Goal: Find specific page/section: Find specific page/section

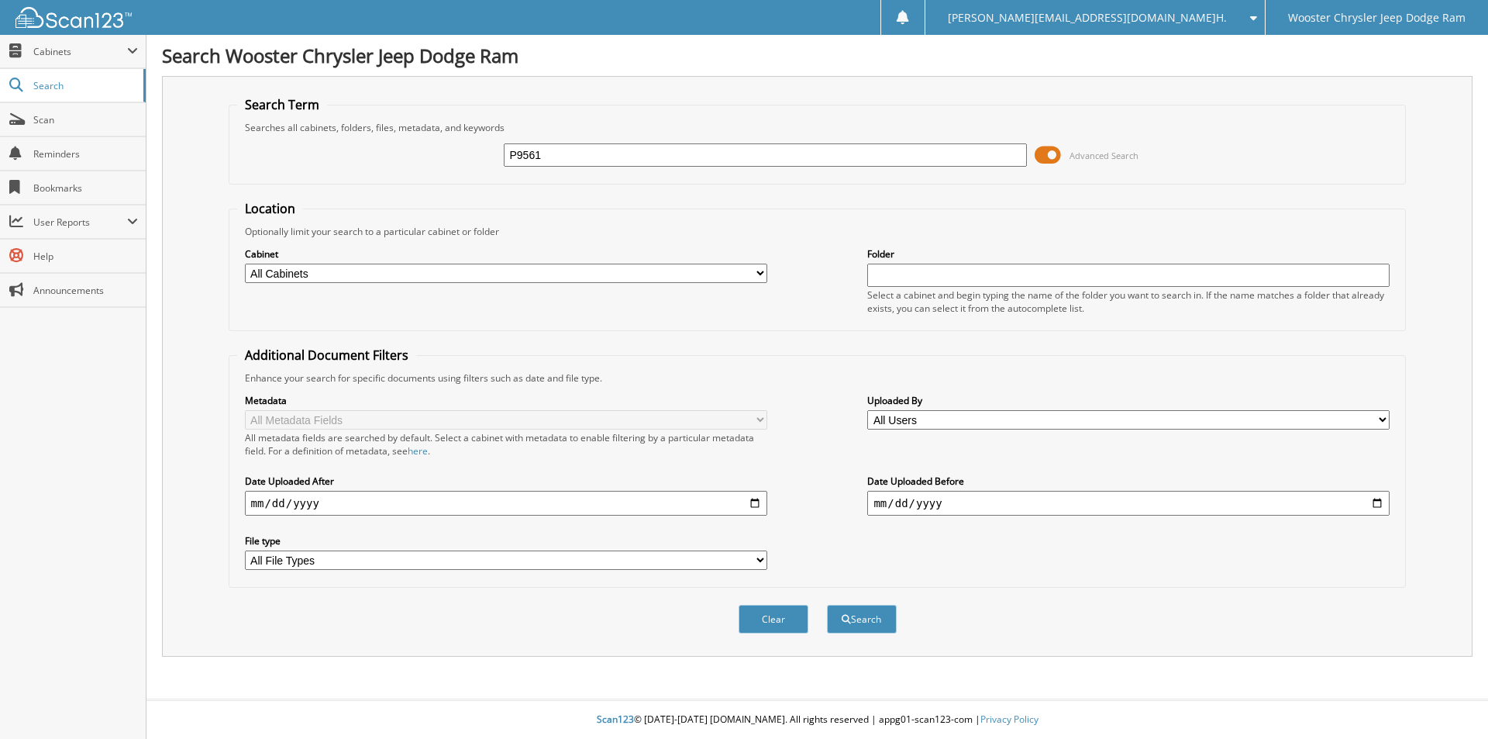
type input "P9561"
click at [827, 605] on button "Search" at bounding box center [862, 619] width 70 height 29
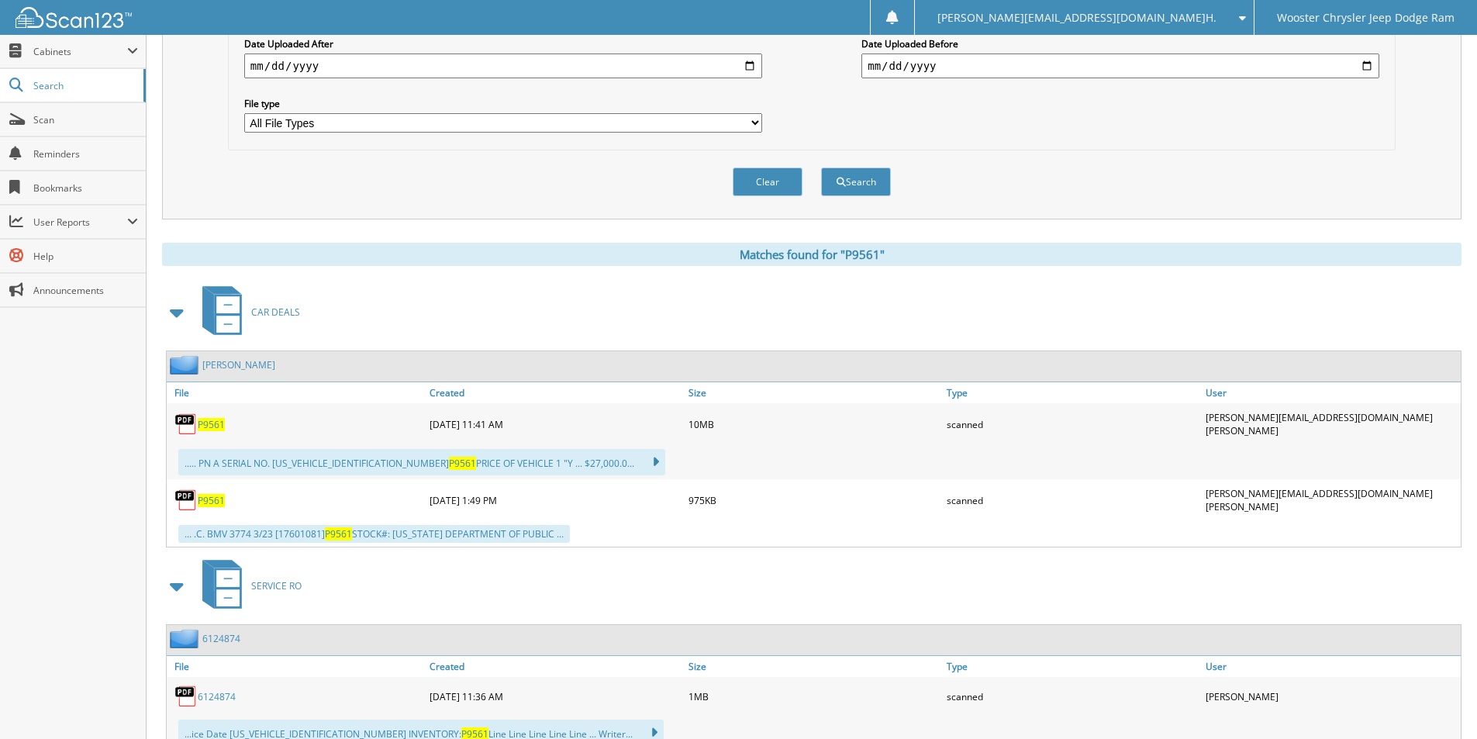
scroll to position [465, 0]
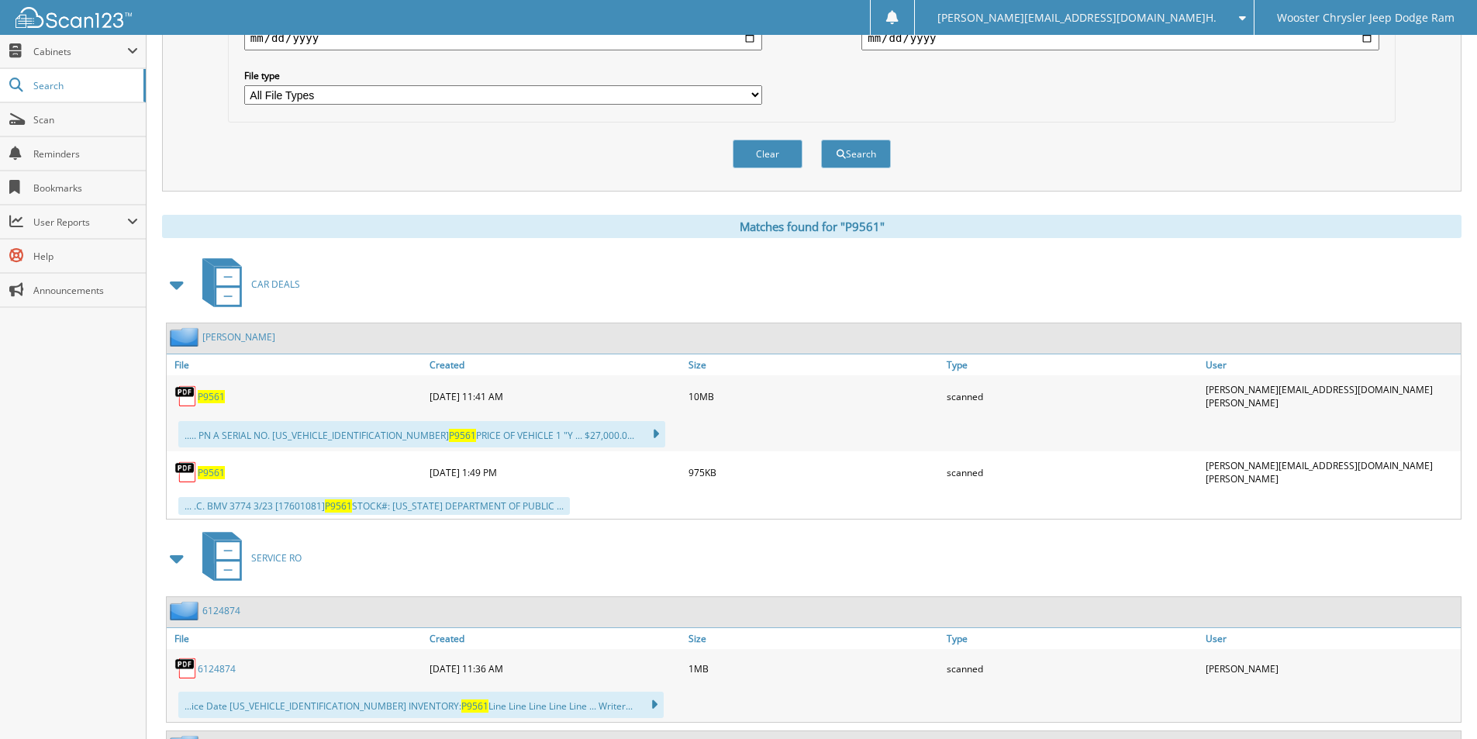
click at [222, 338] on link "TADDEO, JAMES" at bounding box center [238, 336] width 73 height 13
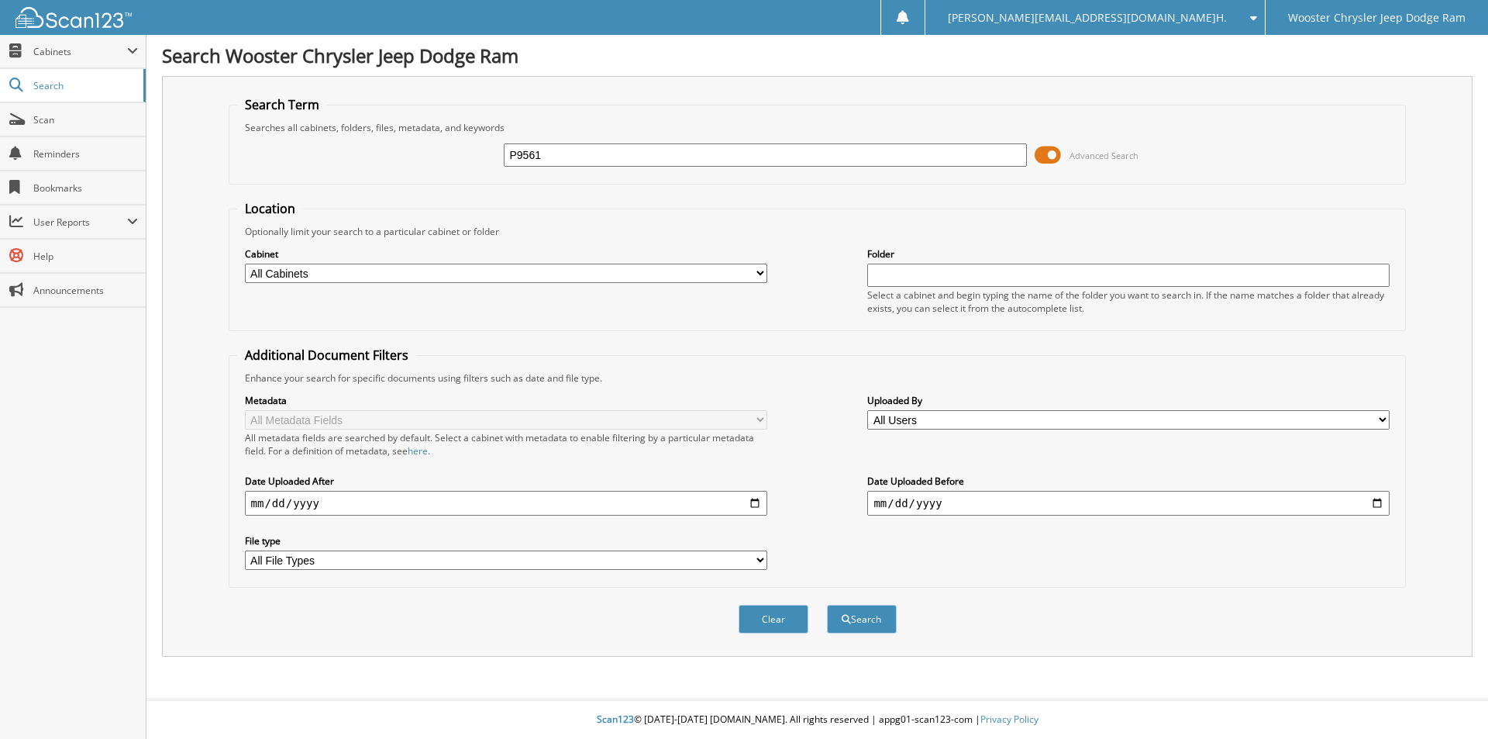
type input "P9561"
click at [827, 605] on button "Search" at bounding box center [862, 619] width 70 height 29
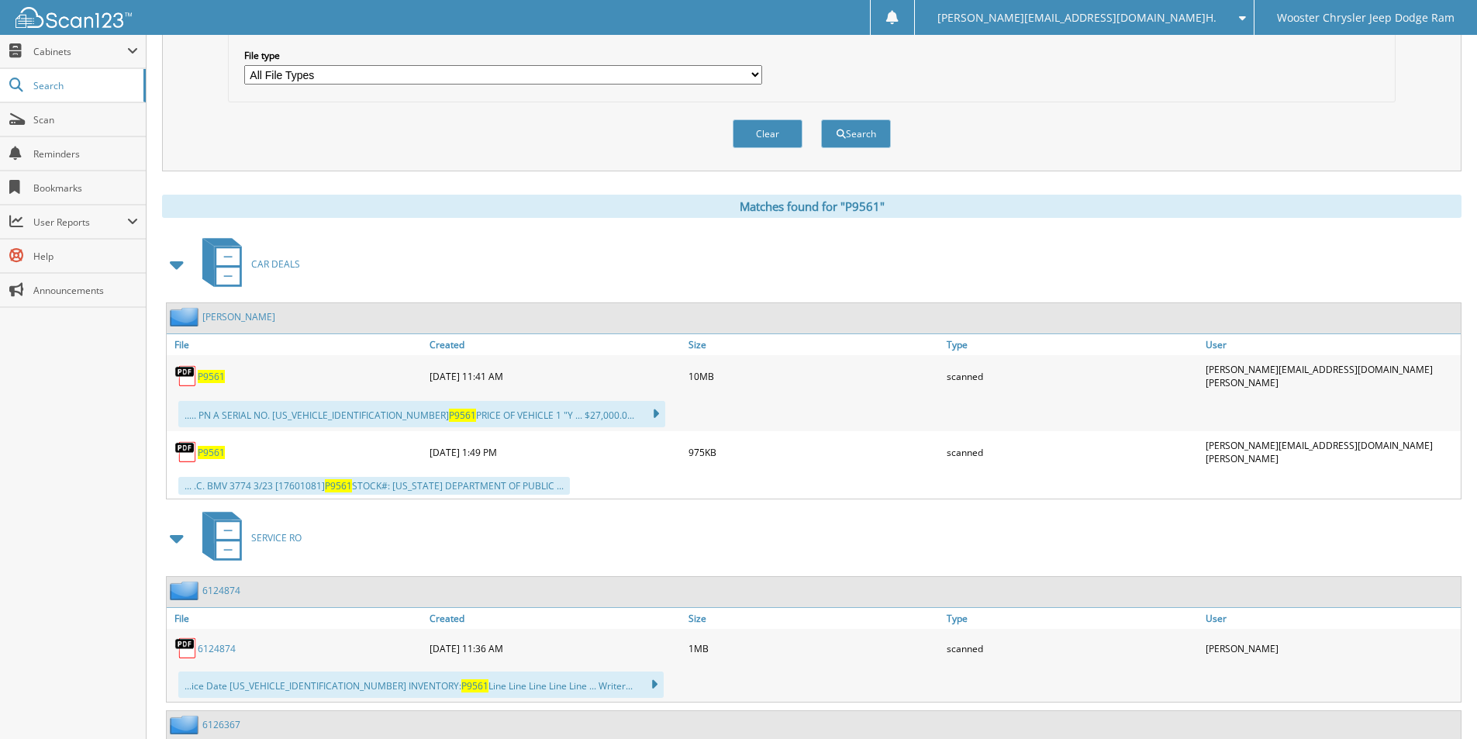
scroll to position [543, 0]
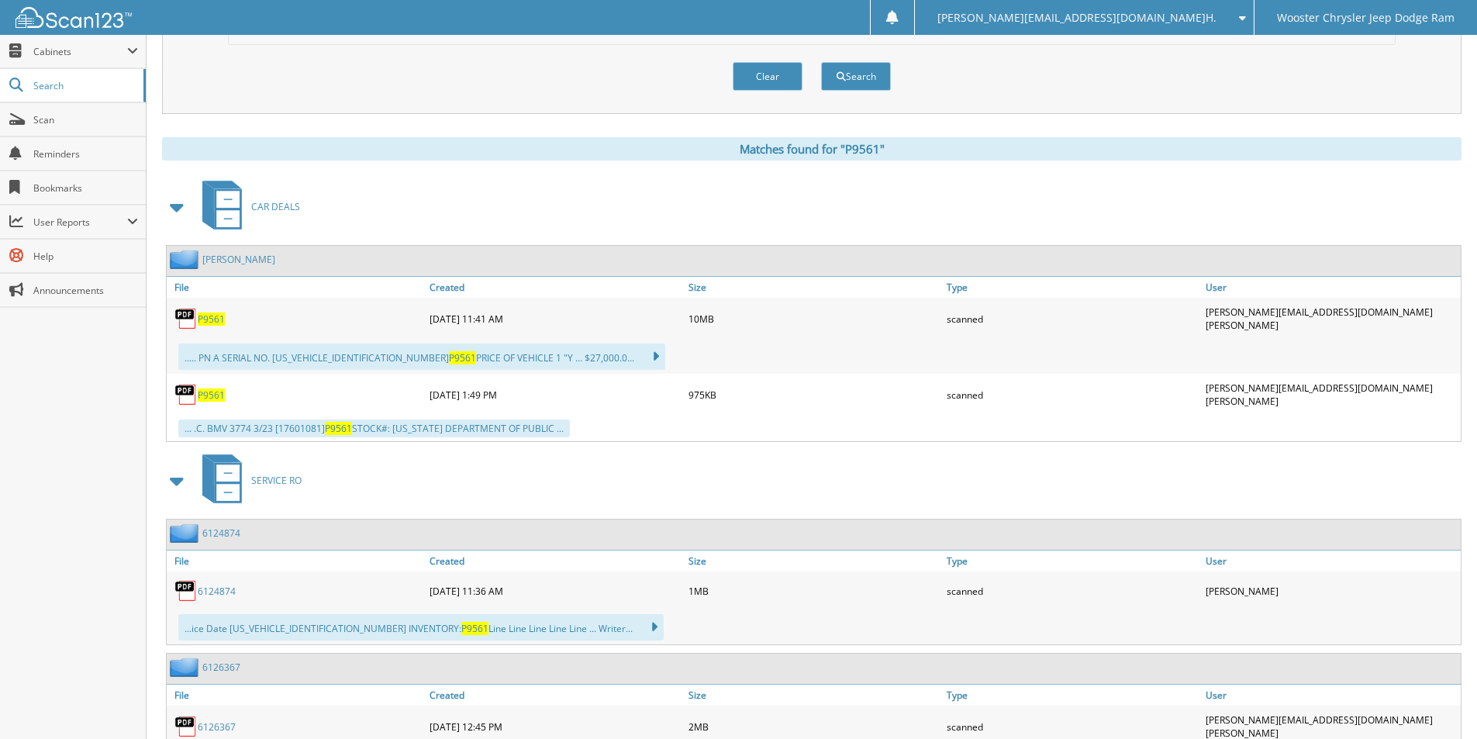
click at [227, 258] on link "TADDEO, JAMES" at bounding box center [238, 259] width 73 height 13
